Goal: Task Accomplishment & Management: Manage account settings

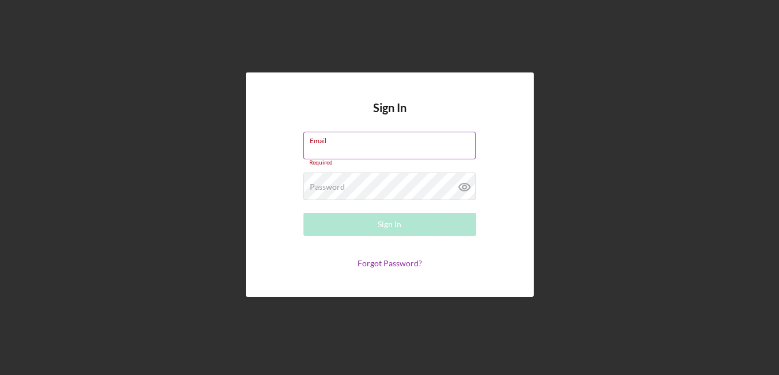
click at [357, 150] on input "Email" at bounding box center [389, 146] width 172 height 28
type input "[EMAIL_ADDRESS][DOMAIN_NAME]"
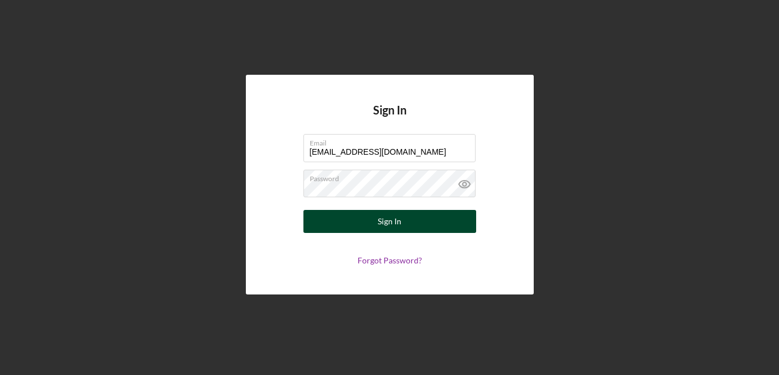
click at [414, 230] on button "Sign In" at bounding box center [389, 221] width 173 height 23
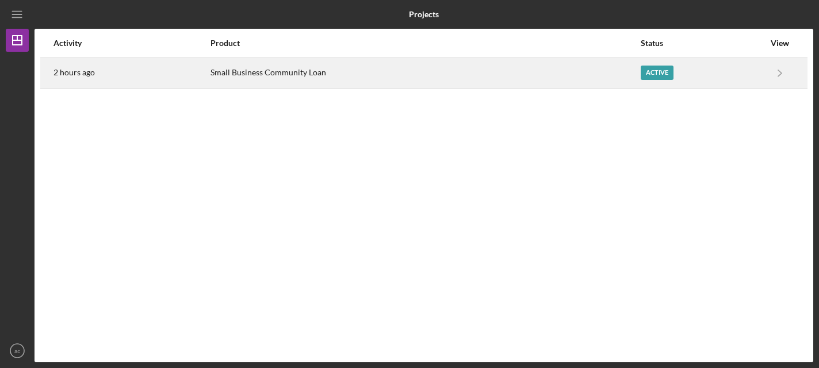
click at [594, 79] on div "Small Business Community Loan" at bounding box center [425, 73] width 429 height 29
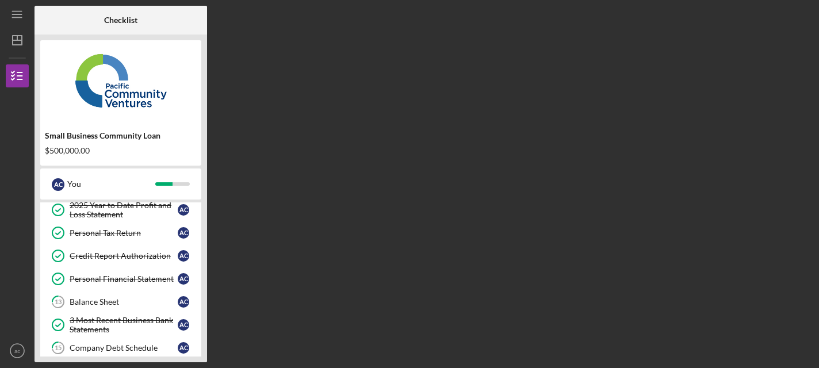
scroll to position [211, 0]
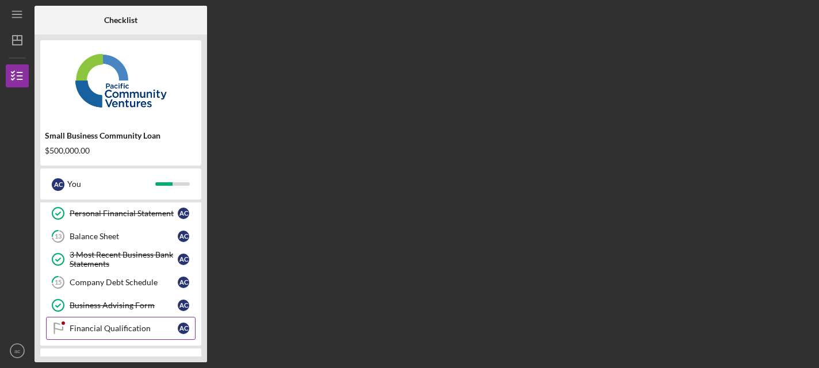
click at [79, 330] on div "Financial Qualification" at bounding box center [124, 328] width 108 height 9
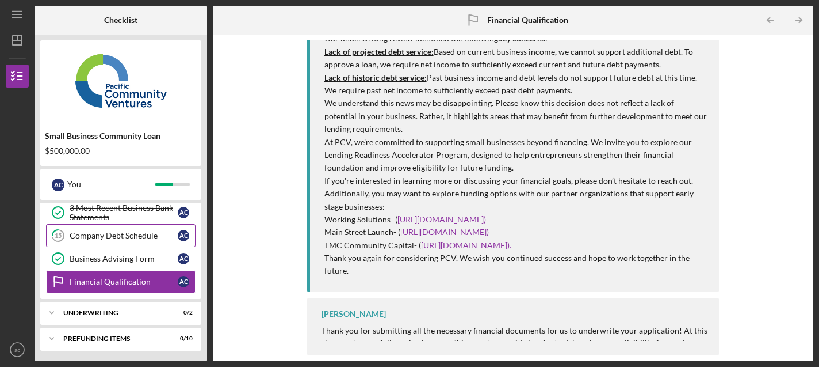
scroll to position [260, 0]
